Goal: Navigation & Orientation: Find specific page/section

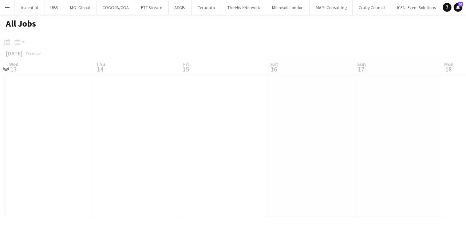
scroll to position [0, 165]
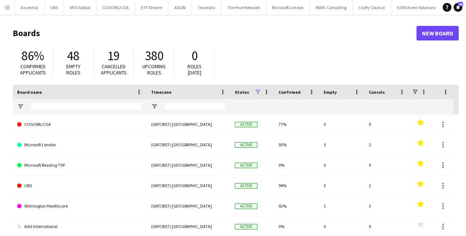
click at [6, 8] on app-icon "Menu" at bounding box center [7, 7] width 6 height 6
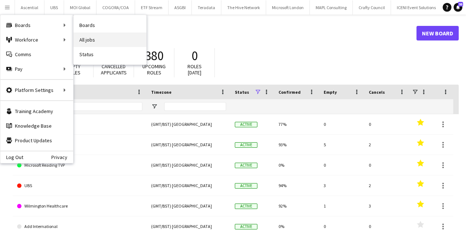
click at [91, 38] on link "All jobs" at bounding box center [110, 39] width 73 height 15
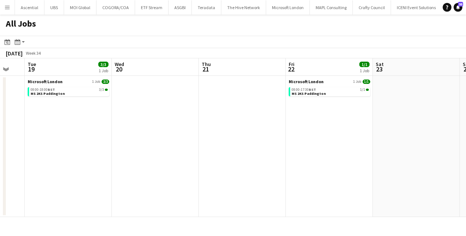
scroll to position [0, 233]
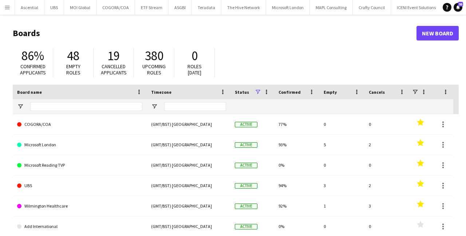
click at [5, 8] on app-icon "Menu" at bounding box center [7, 7] width 6 height 6
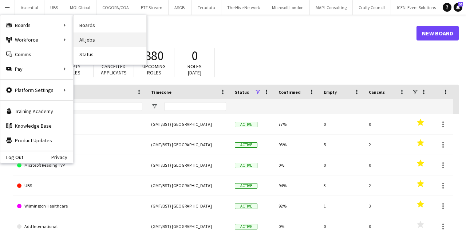
click at [106, 39] on link "All jobs" at bounding box center [110, 39] width 73 height 15
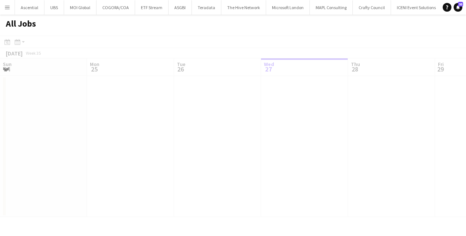
scroll to position [0, 174]
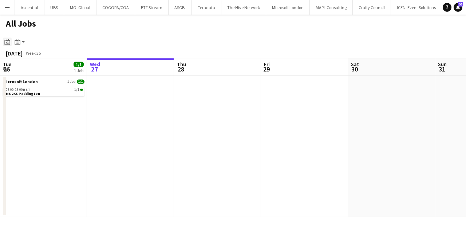
click at [7, 41] on icon at bounding box center [6, 42] width 5 height 6
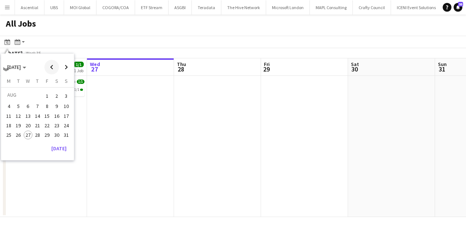
click at [52, 69] on span "Previous month" at bounding box center [51, 67] width 15 height 15
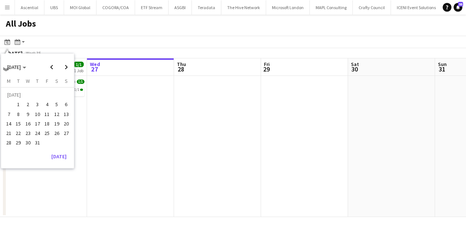
click at [19, 135] on span "22" at bounding box center [18, 133] width 9 height 9
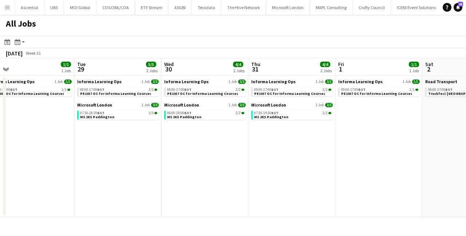
scroll to position [0, 186]
click at [8, 4] on button "Menu" at bounding box center [7, 7] width 15 height 15
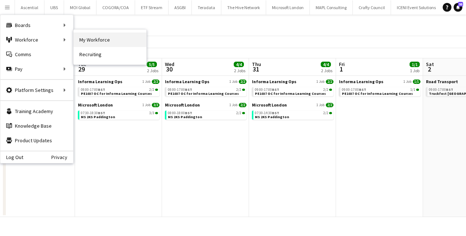
click at [94, 44] on link "My Workforce" at bounding box center [110, 39] width 73 height 15
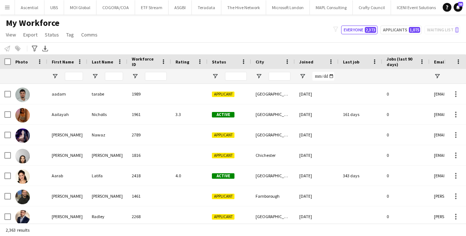
type input "*******"
type input "**********"
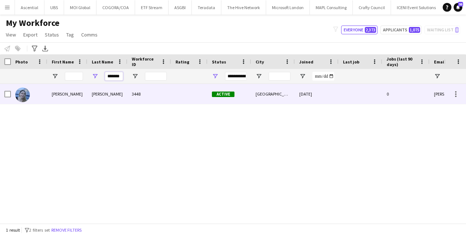
drag, startPoint x: 106, startPoint y: 76, endPoint x: 205, endPoint y: 88, distance: 100.1
click at [205, 88] on div "Workforce Details Photo First Name" at bounding box center [233, 138] width 466 height 169
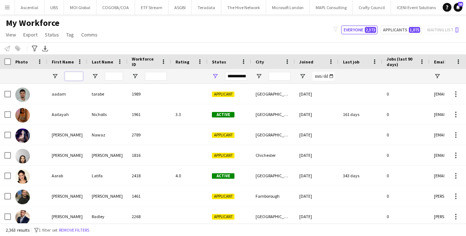
click at [75, 77] on input "First Name Filter Input" at bounding box center [74, 76] width 18 height 9
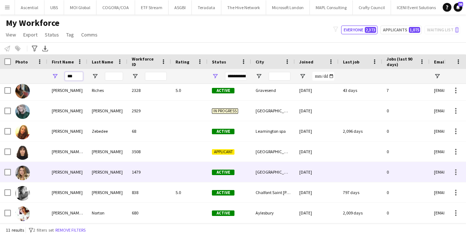
scroll to position [85, 0]
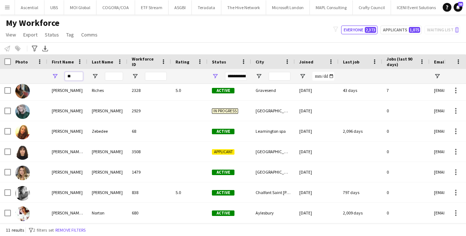
type input "*"
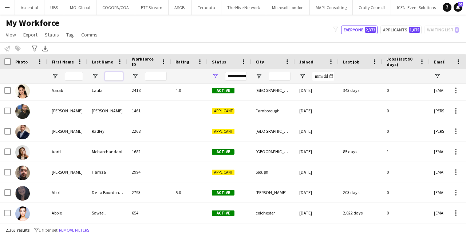
click at [112, 76] on input "Last Name Filter Input" at bounding box center [114, 76] width 18 height 9
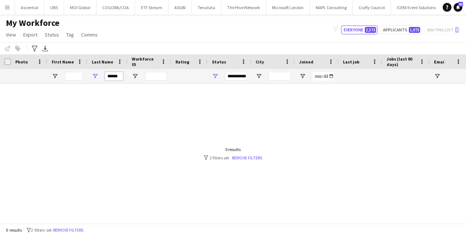
scroll to position [0, 0]
type input "*"
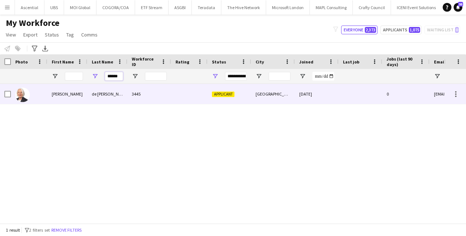
type input "******"
click at [67, 96] on div "[PERSON_NAME]" at bounding box center [67, 94] width 40 height 20
